Goal: Transaction & Acquisition: Purchase product/service

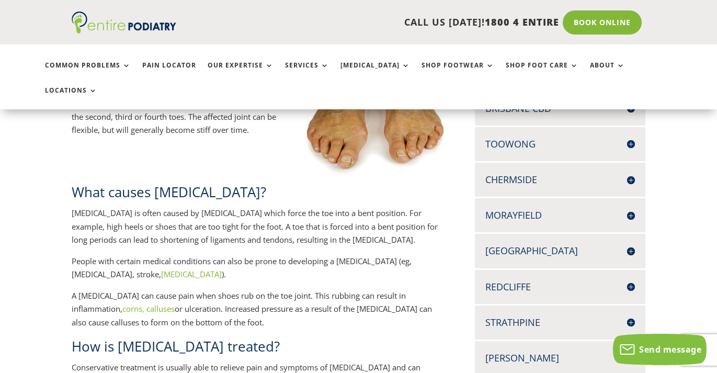
scroll to position [295, 0]
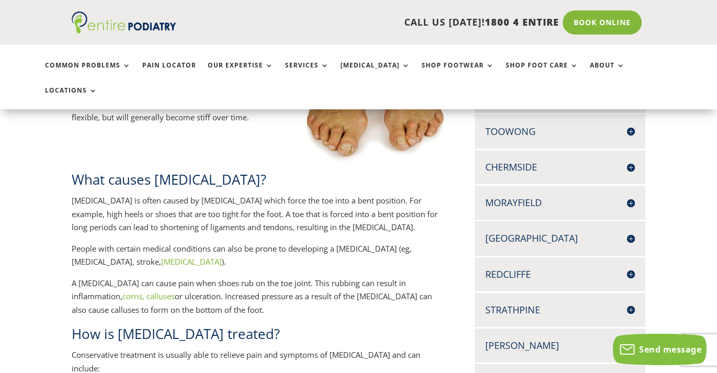
click at [131, 215] on p "Hammertoe is often caused by wearing poorly fitting shoes which force the toe i…" at bounding box center [258, 218] width 372 height 48
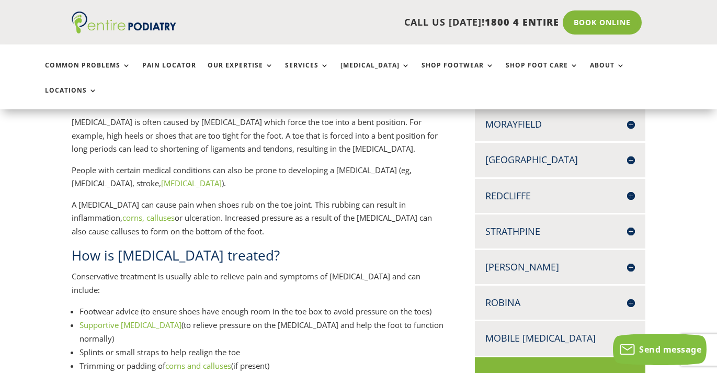
scroll to position [375, 0]
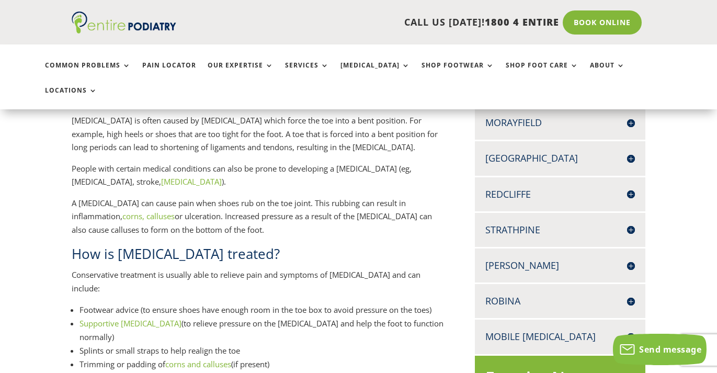
click at [322, 303] on li "Footwear advice (to ensure shoes have enough room in the toe box to avoid press…" at bounding box center [261, 310] width 364 height 14
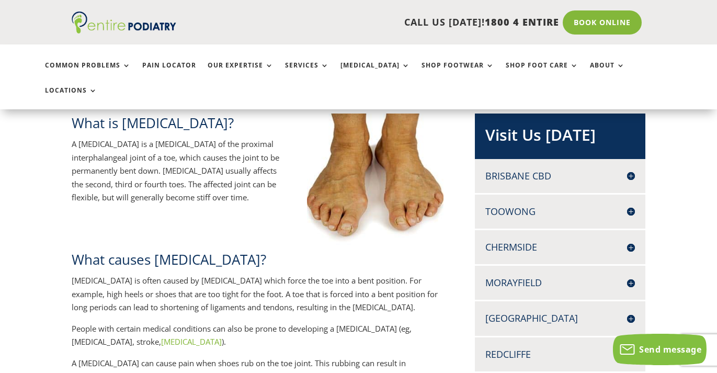
scroll to position [418, 0]
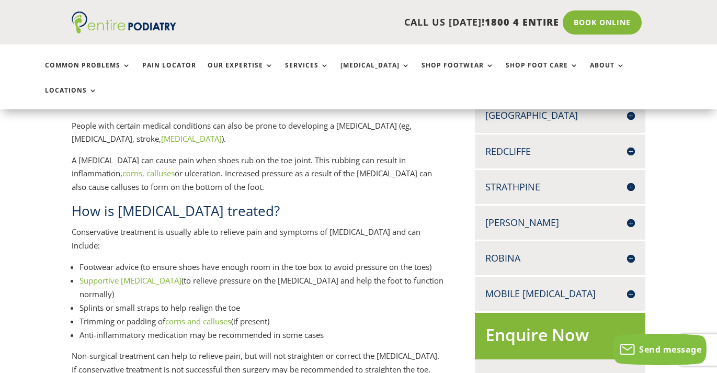
click at [145, 301] on li "Splints or small straps to help realign the toe" at bounding box center [261, 308] width 364 height 14
drag, startPoint x: 81, startPoint y: 282, endPoint x: 234, endPoint y: 286, distance: 152.7
click at [234, 314] on li "Trimming or padding of corns and calluses (if present)" at bounding box center [261, 321] width 364 height 14
copy li "Trimming or padding of corns and calluses"
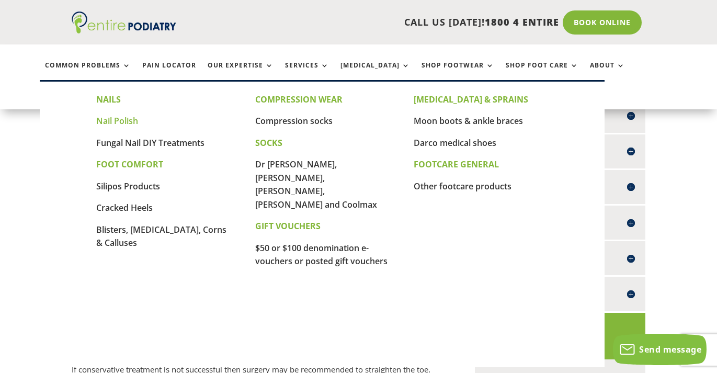
click at [129, 122] on link "Nail Polish" at bounding box center [117, 120] width 42 height 11
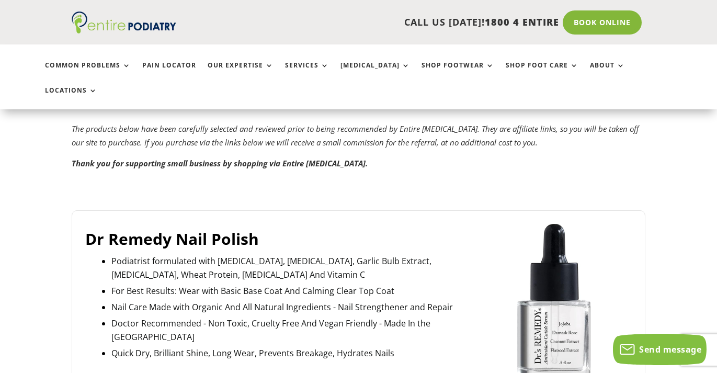
scroll to position [283, 0]
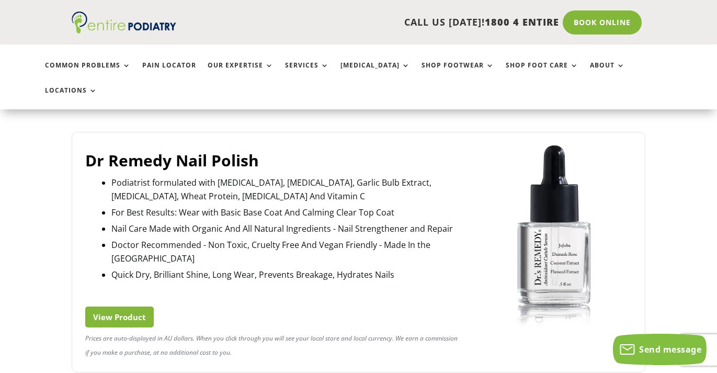
click at [110, 306] on link "View Product" at bounding box center [119, 316] width 68 height 21
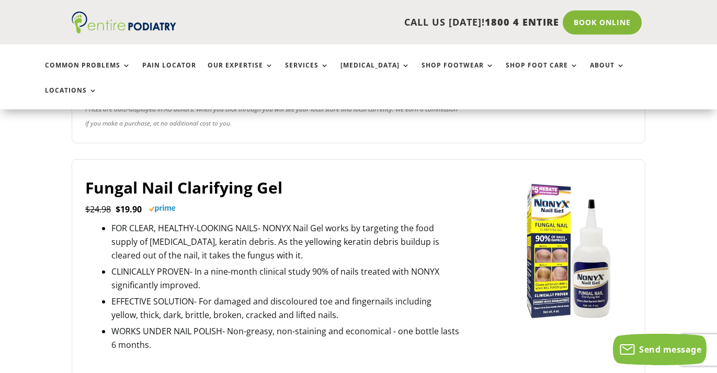
scroll to position [511, 0]
drag, startPoint x: 80, startPoint y: 149, endPoint x: 175, endPoint y: 153, distance: 94.7
click at [175, 159] on div "Fungal Nail Clarifying Gel $24.98 $19.90 FOR CLEAR, HEALTHY-LOOKING NAILS- NONY…" at bounding box center [358, 301] width 573 height 284
click at [393, 178] on link "Fungal Nail Clarifying Gel" at bounding box center [272, 188] width 374 height 20
click at [170, 63] on link "Pain Locator" at bounding box center [169, 73] width 54 height 22
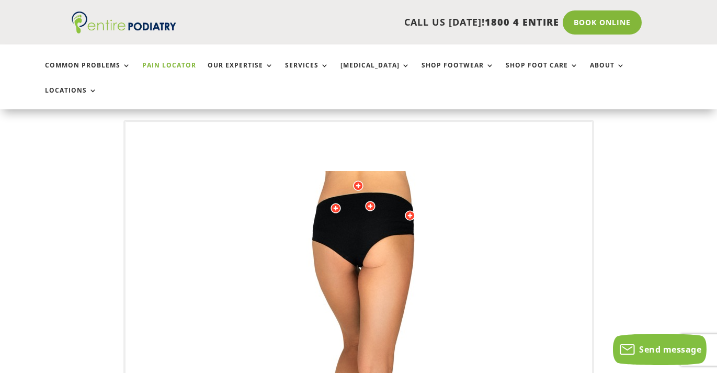
scroll to position [397, 0]
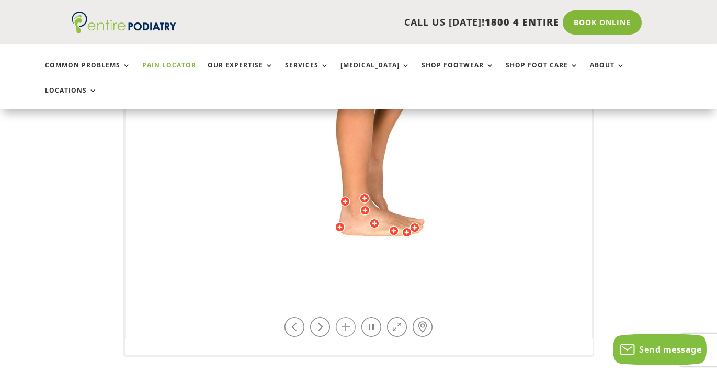
click at [346, 317] on link at bounding box center [346, 327] width 20 height 20
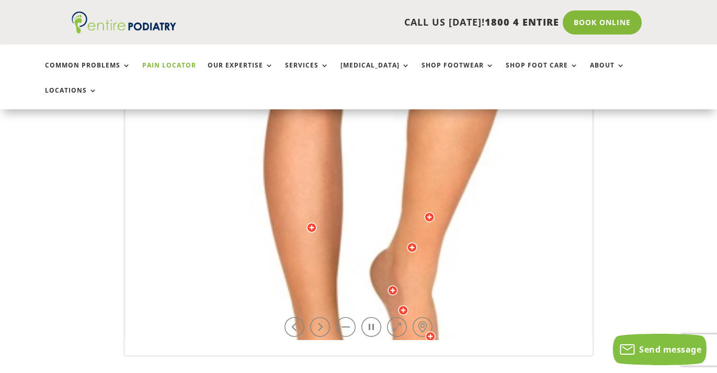
click at [451, 202] on img at bounding box center [358, 80] width 721 height 1045
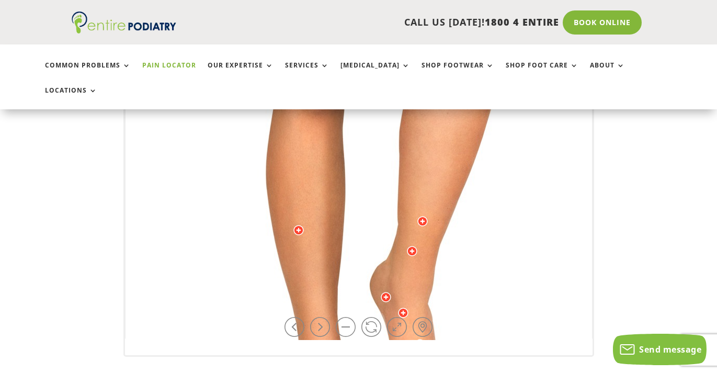
click at [420, 216] on div at bounding box center [422, 221] width 10 height 10
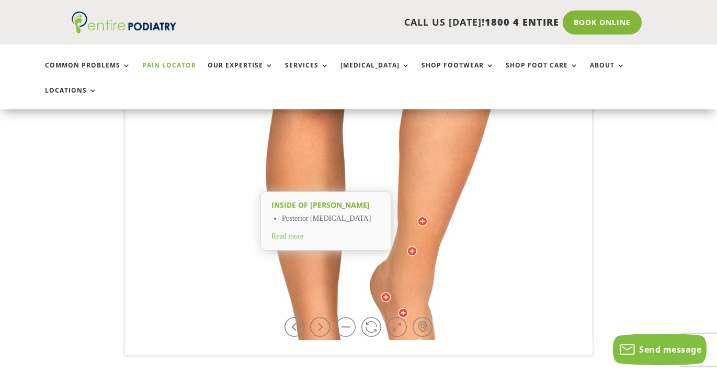
click at [383, 292] on div at bounding box center [385, 297] width 10 height 10
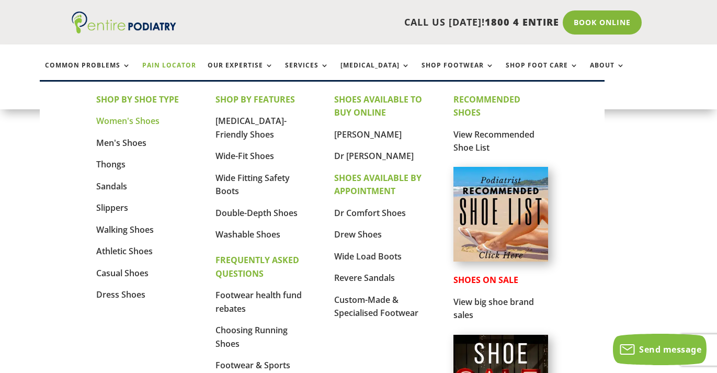
click at [134, 119] on link "Women's Shoes" at bounding box center [127, 120] width 63 height 11
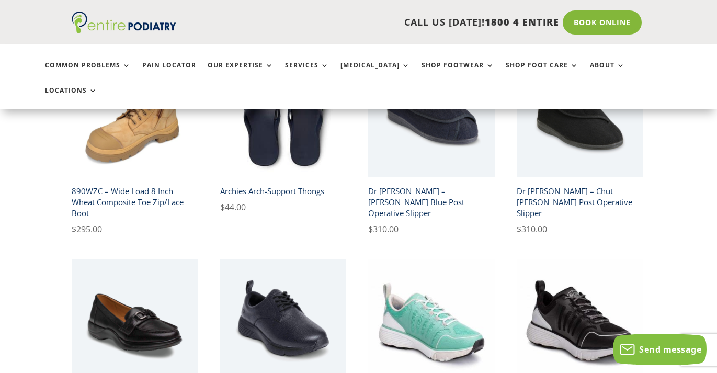
scroll to position [556, 0]
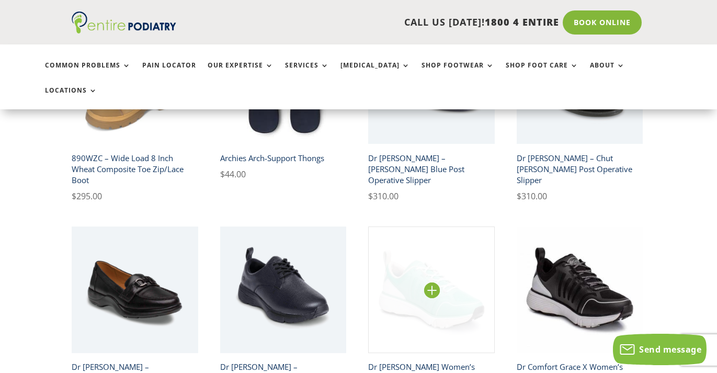
click at [426, 247] on img at bounding box center [431, 289] width 126 height 126
